Goal: Task Accomplishment & Management: Complete application form

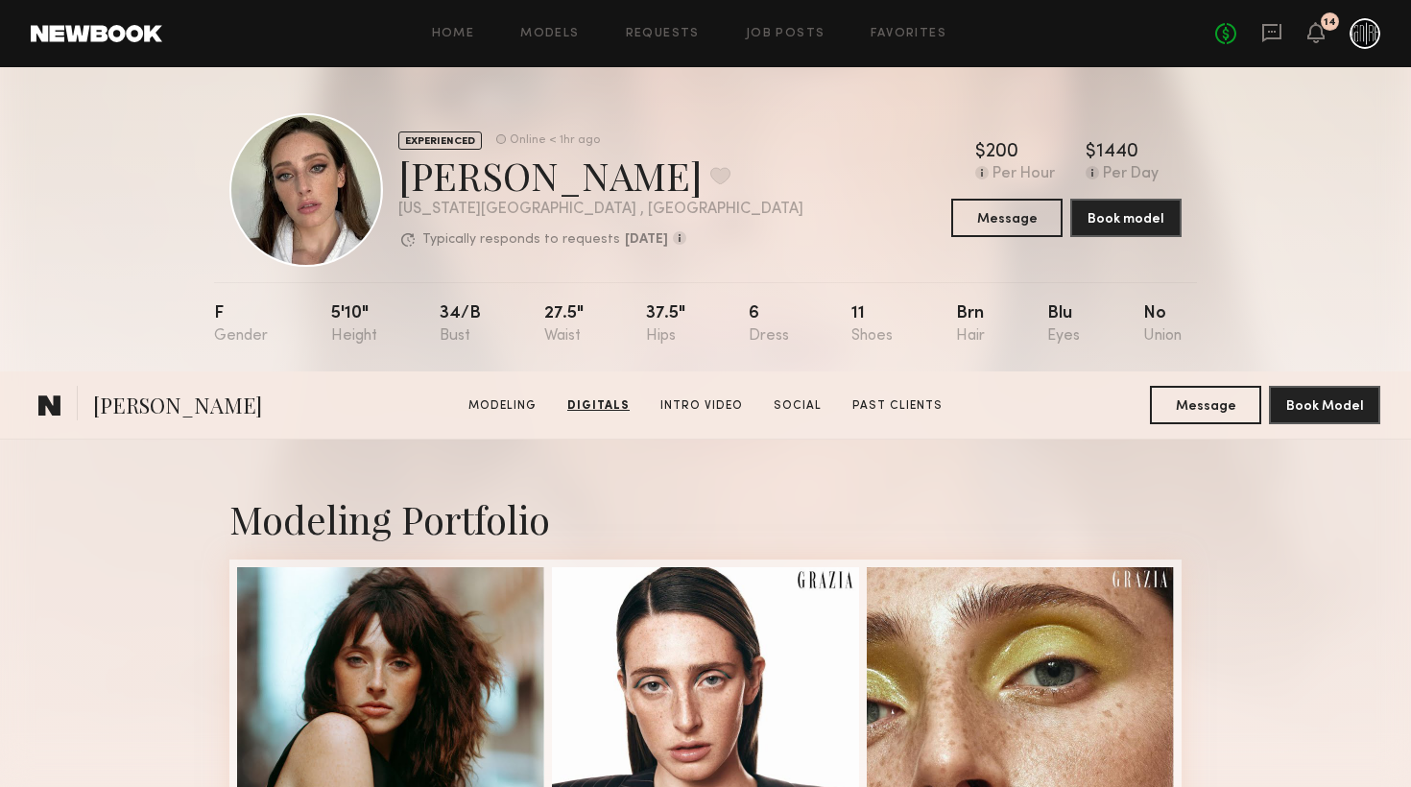
scroll to position [3142, 0]
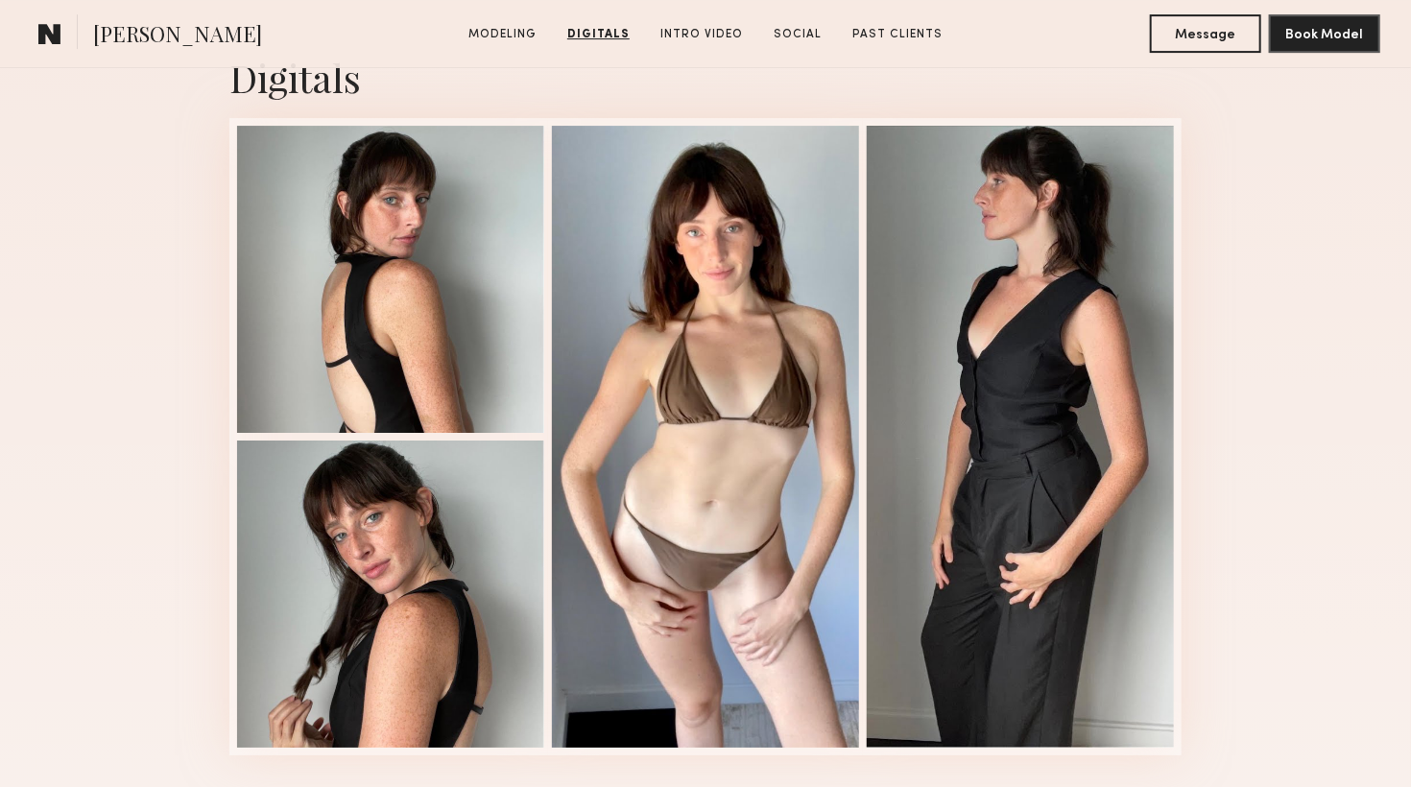
click at [43, 41] on common-icon at bounding box center [49, 33] width 23 height 25
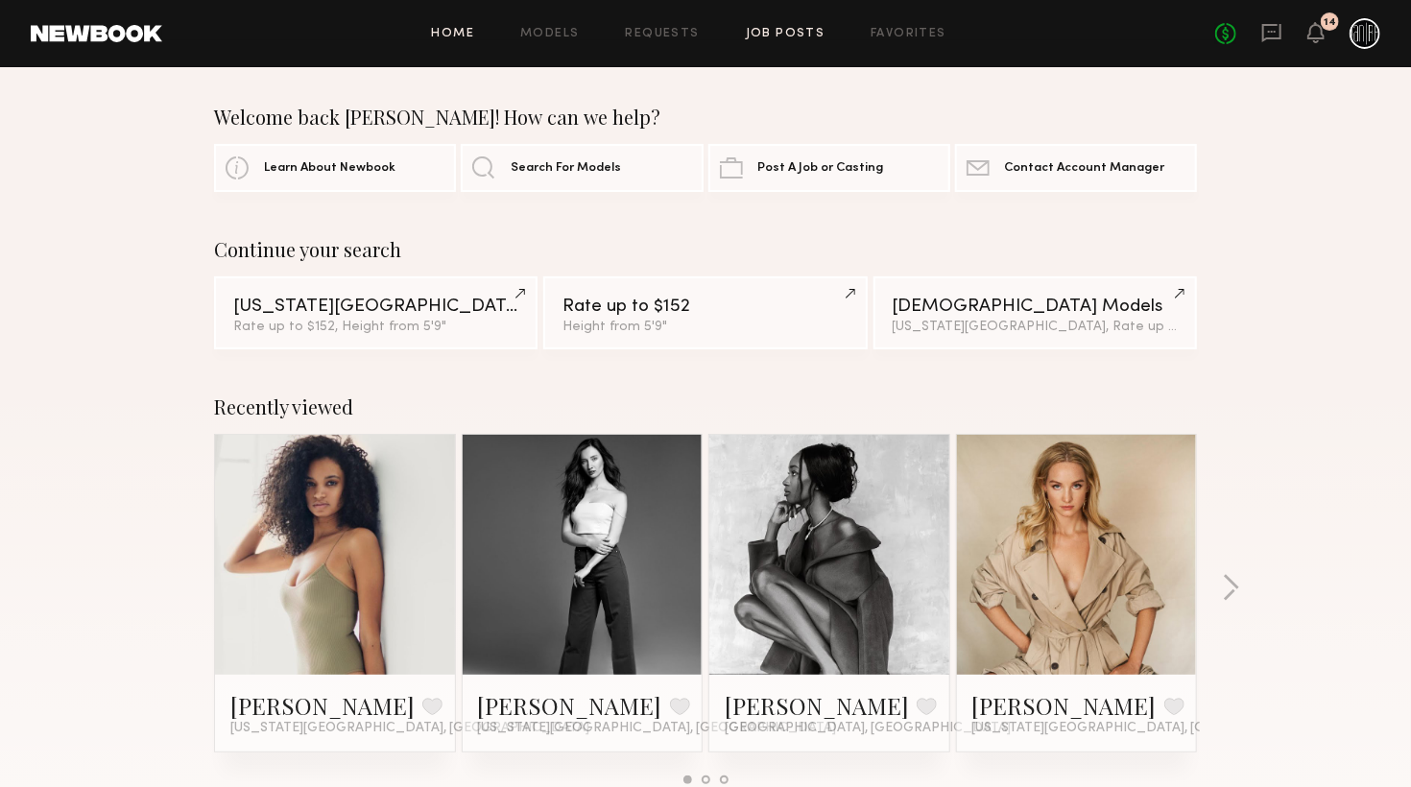
click at [802, 33] on link "Job Posts" at bounding box center [786, 34] width 80 height 12
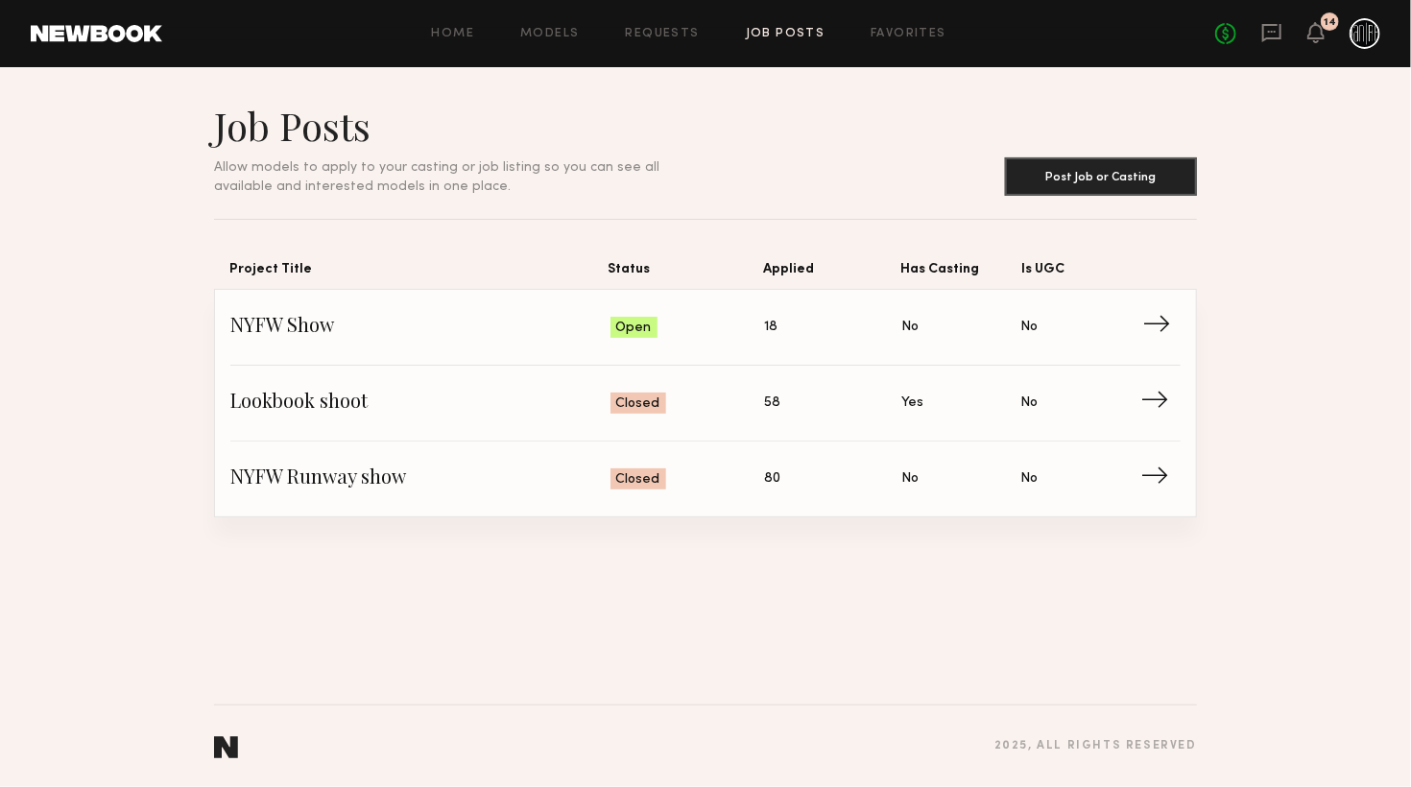
click at [818, 348] on link "NYFW Show Status: Open Applied: 18 Has Casting: No Is UGC: No →" at bounding box center [705, 328] width 950 height 76
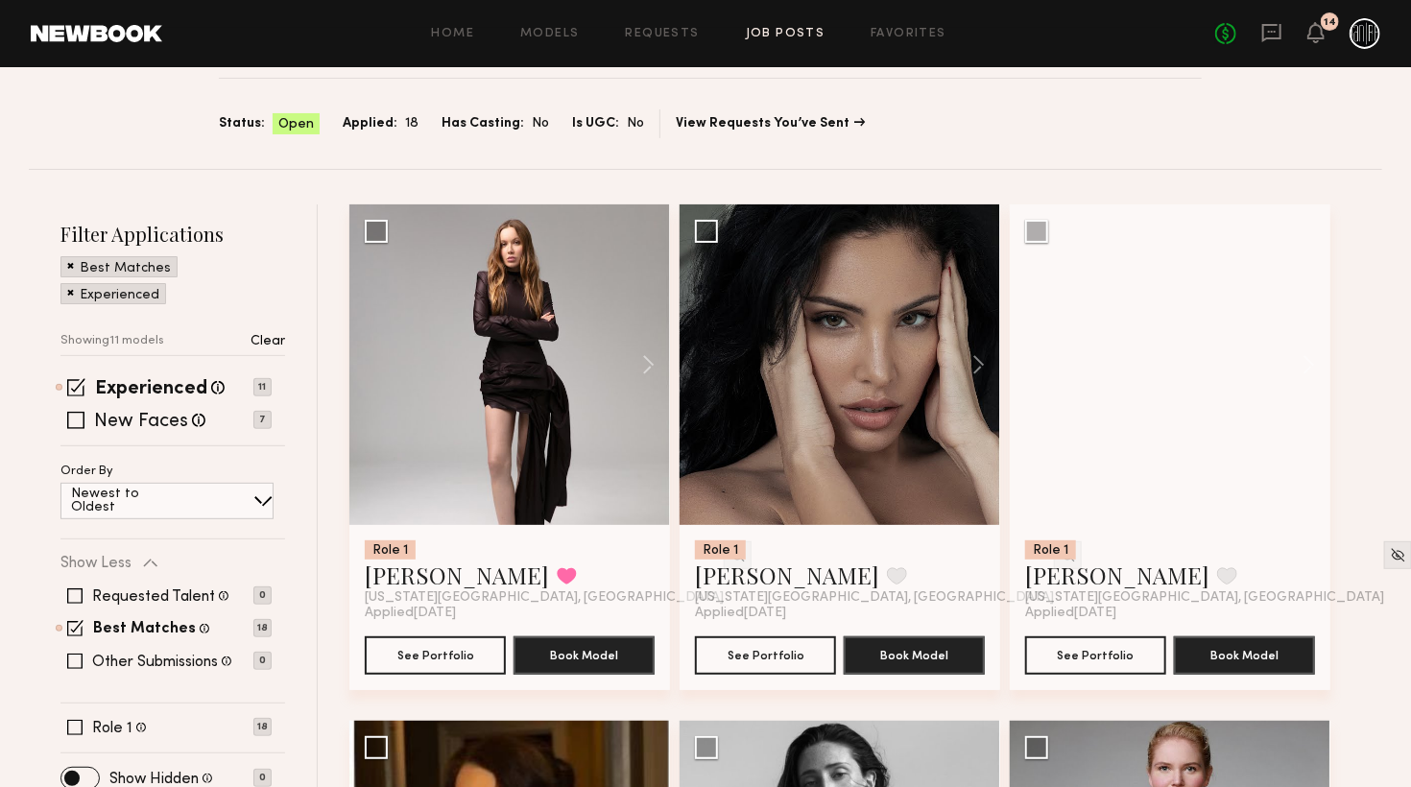
scroll to position [203, 0]
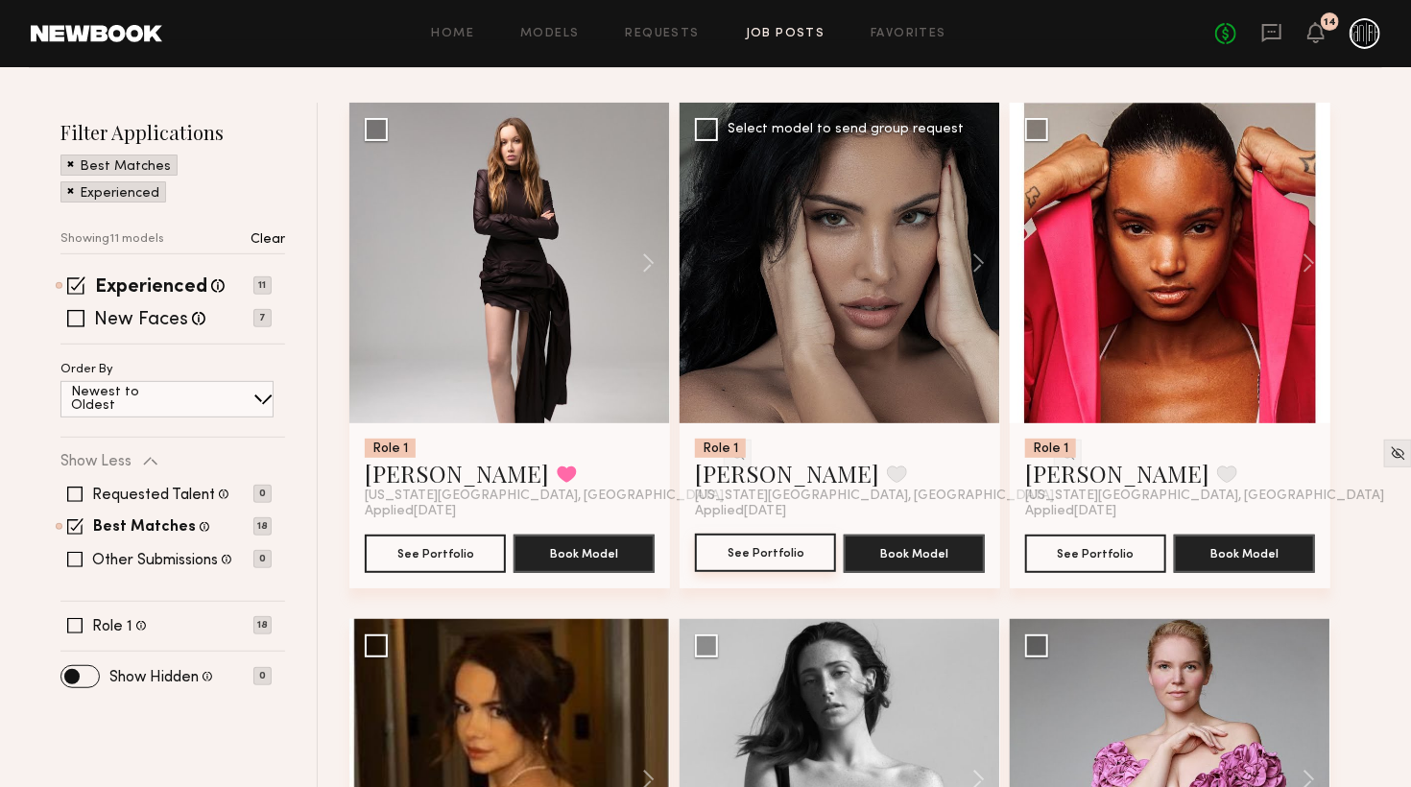
click at [781, 556] on button "See Portfolio" at bounding box center [765, 553] width 141 height 38
click at [453, 561] on button "See Portfolio" at bounding box center [435, 553] width 141 height 38
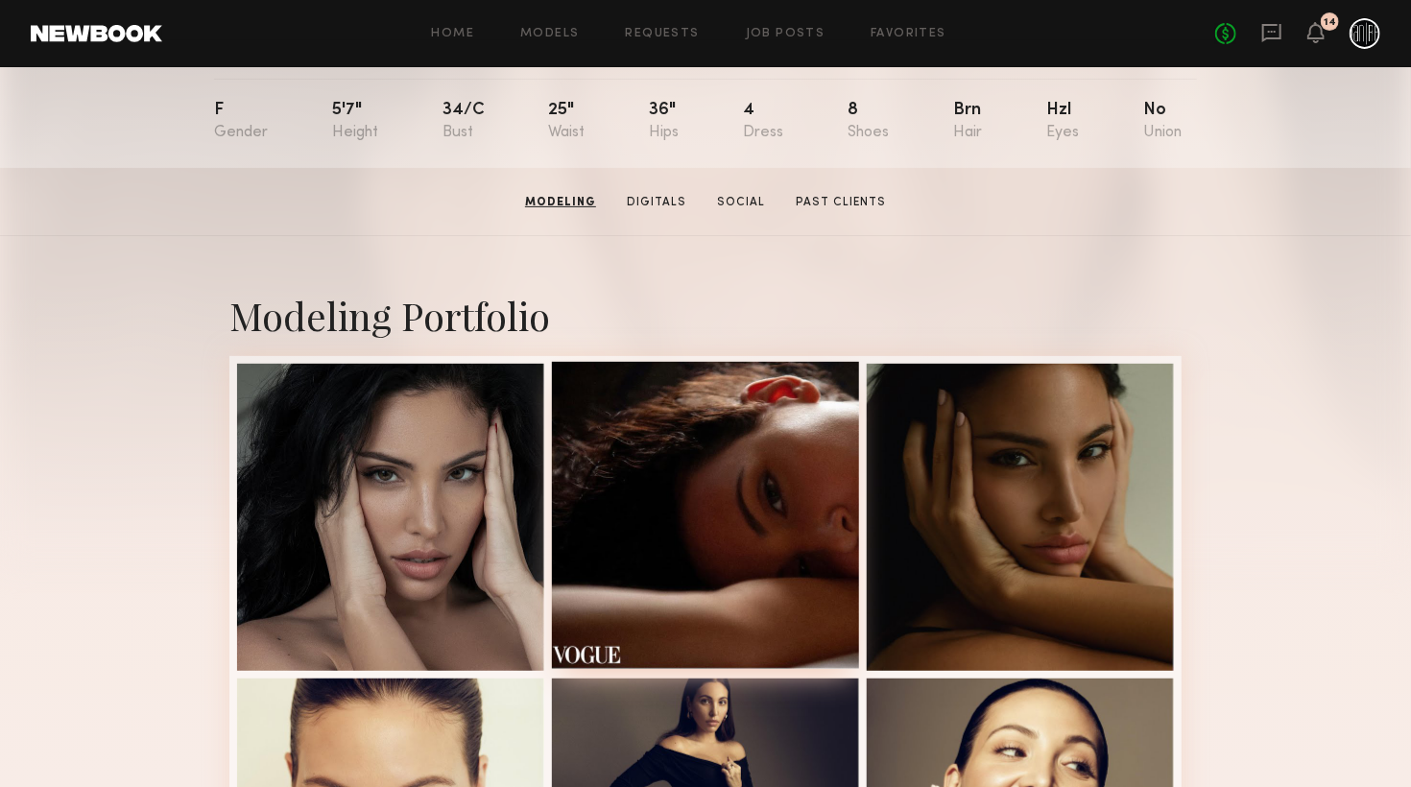
scroll to position [203, 0]
